Goal: Task Accomplishment & Management: Manage account settings

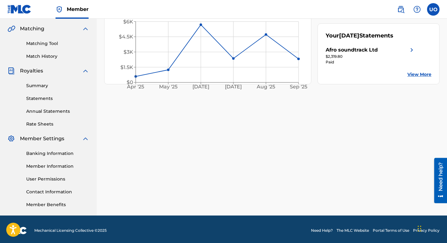
scroll to position [144, 0]
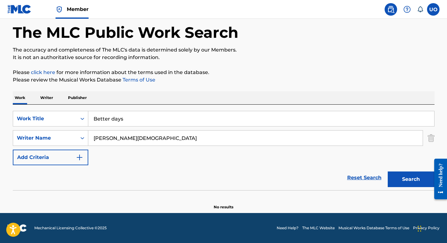
click at [76, 12] on span "Member" at bounding box center [78, 9] width 22 height 7
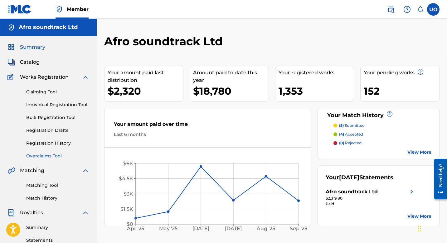
click at [54, 157] on link "Overclaims Tool" at bounding box center [57, 156] width 63 height 7
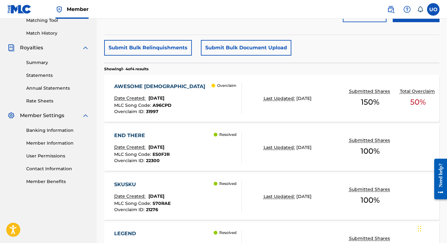
scroll to position [164, 0]
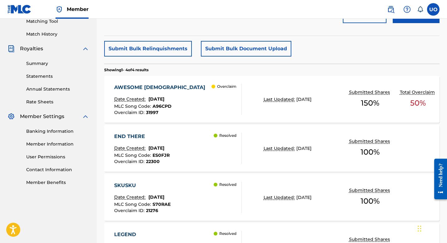
click at [141, 88] on div "AWESOME GOD" at bounding box center [161, 87] width 94 height 7
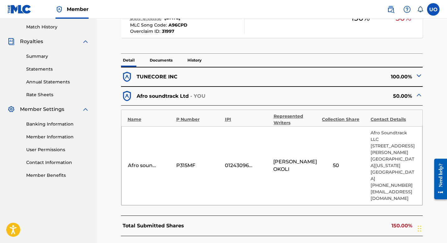
scroll to position [126, 0]
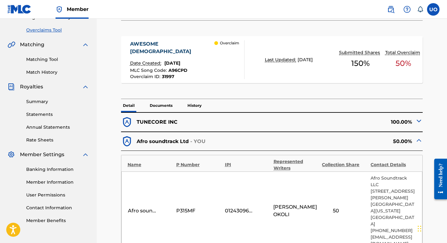
click at [418, 117] on img at bounding box center [418, 120] width 7 height 7
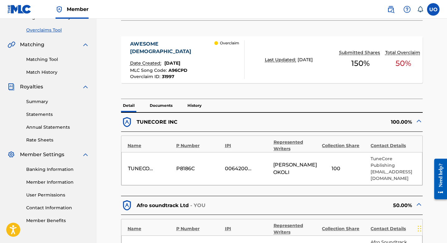
click at [163, 99] on p "Documents" at bounding box center [161, 105] width 27 height 13
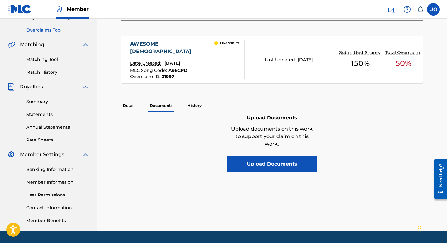
click at [199, 99] on p "History" at bounding box center [195, 105] width 18 height 13
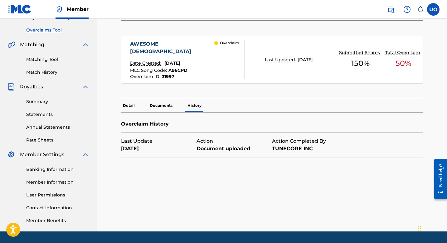
click at [169, 99] on p "Documents" at bounding box center [161, 105] width 27 height 13
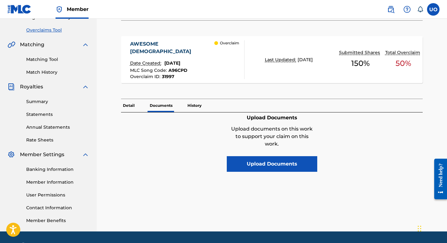
click at [133, 99] on p "Detail" at bounding box center [129, 105] width 16 height 13
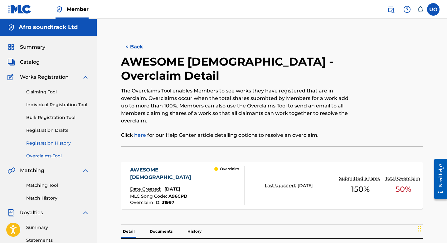
click at [62, 144] on link "Registration History" at bounding box center [57, 143] width 63 height 7
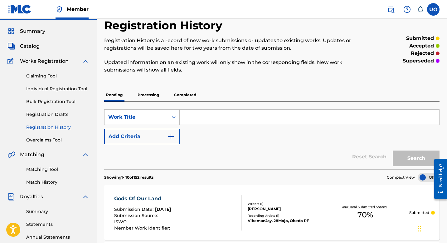
scroll to position [11, 0]
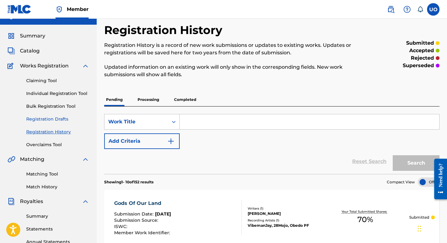
click at [62, 119] on link "Registration Drafts" at bounding box center [57, 119] width 63 height 7
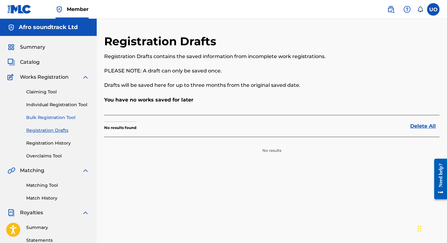
click at [62, 116] on link "Bulk Registration Tool" at bounding box center [57, 117] width 63 height 7
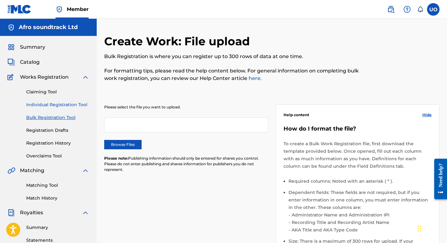
click at [56, 104] on link "Individual Registration Tool" at bounding box center [57, 104] width 63 height 7
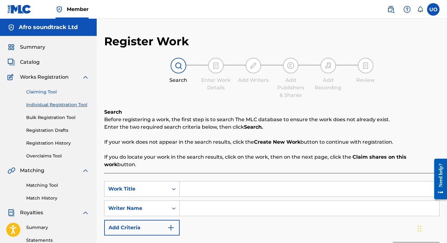
click at [48, 93] on link "Claiming Tool" at bounding box center [57, 92] width 63 height 7
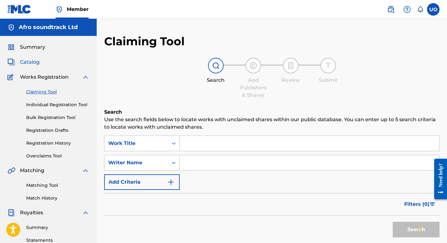
click at [34, 63] on span "Catalog" at bounding box center [30, 61] width 20 height 7
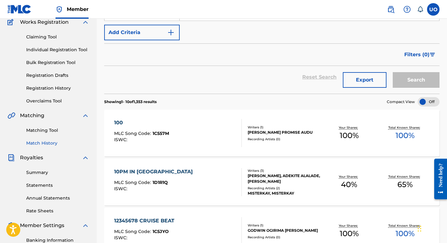
scroll to position [53, 0]
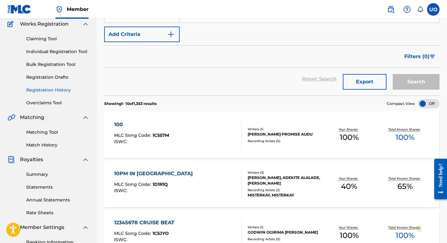
click at [51, 91] on link "Registration History" at bounding box center [57, 90] width 63 height 7
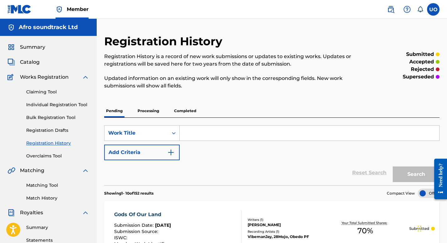
click at [184, 112] on p "Completed" at bounding box center [185, 110] width 26 height 13
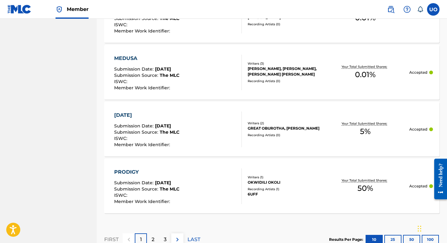
scroll to position [621, 0]
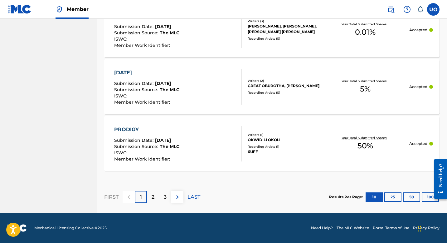
click at [429, 199] on iframe at bounding box center [437, 179] width 17 height 50
click at [426, 197] on button "100" at bounding box center [430, 196] width 17 height 9
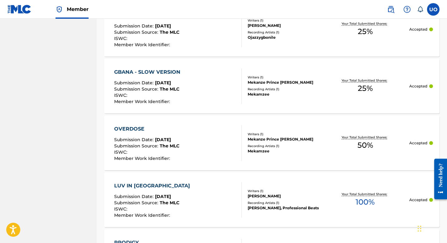
scroll to position [5751, 0]
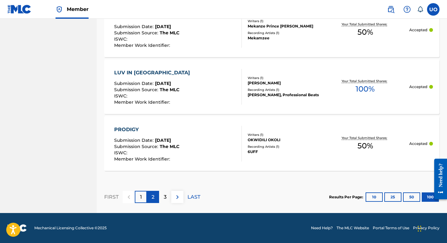
click at [153, 197] on p "2" at bounding box center [153, 196] width 3 height 7
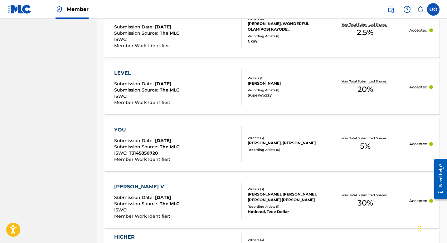
scroll to position [5765, 0]
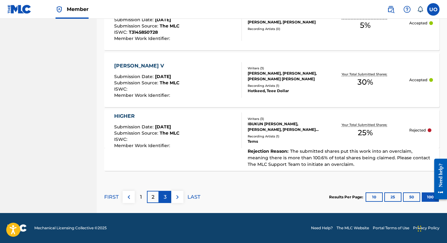
click at [161, 194] on div "3" at bounding box center [165, 197] width 12 height 12
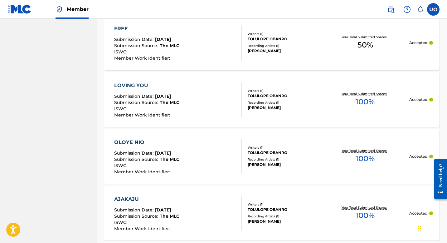
scroll to position [1516, 0]
